Goal: Task Accomplishment & Management: Manage account settings

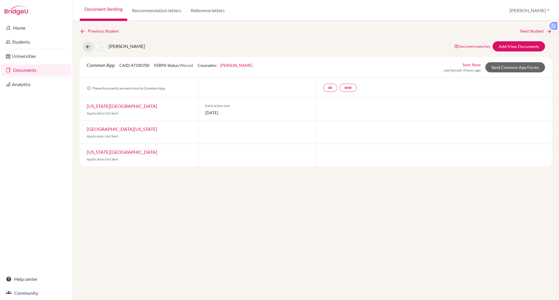
click at [227, 159] on div at bounding box center [257, 155] width 118 height 23
click at [224, 152] on div at bounding box center [257, 155] width 118 height 23
click at [212, 149] on div at bounding box center [257, 155] width 118 height 23
click at [221, 171] on div "Previous Student Next Student Park, Isabella Document status key TR Requirement…" at bounding box center [316, 161] width 486 height 280
click at [211, 143] on div at bounding box center [257, 132] width 118 height 23
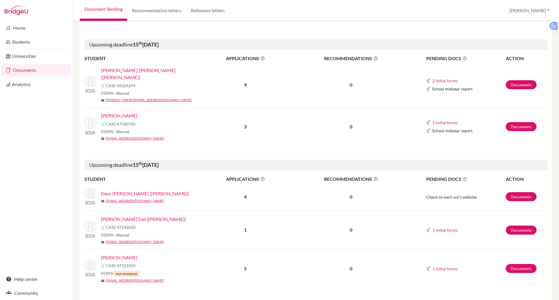
scroll to position [658, 0]
